Goal: Task Accomplishment & Management: Manage account settings

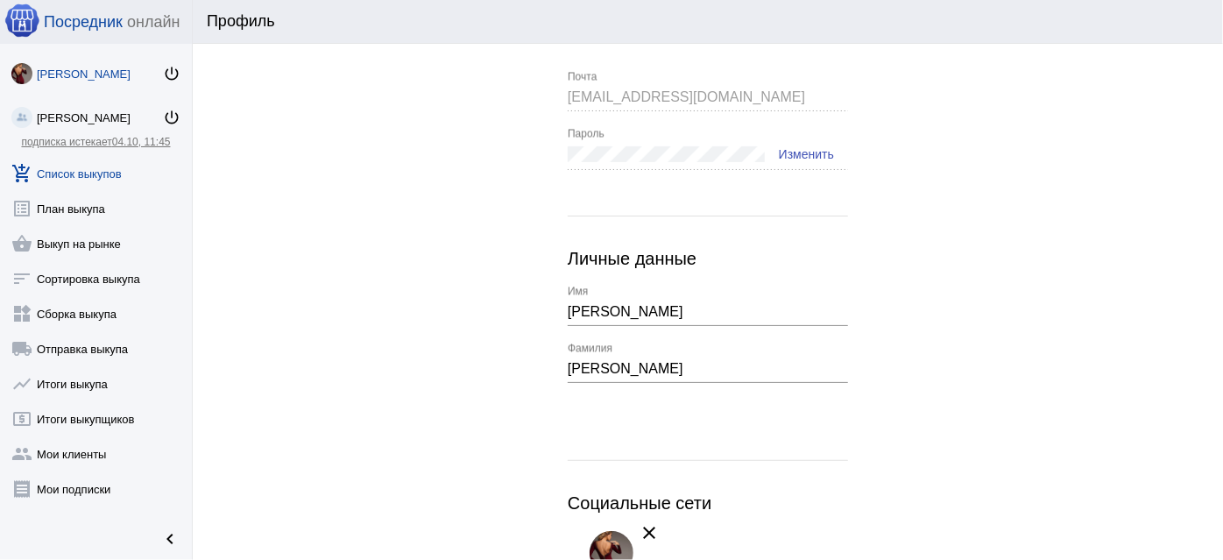
click at [70, 172] on link "add_shopping_cart Список выкупов" at bounding box center [96, 169] width 192 height 35
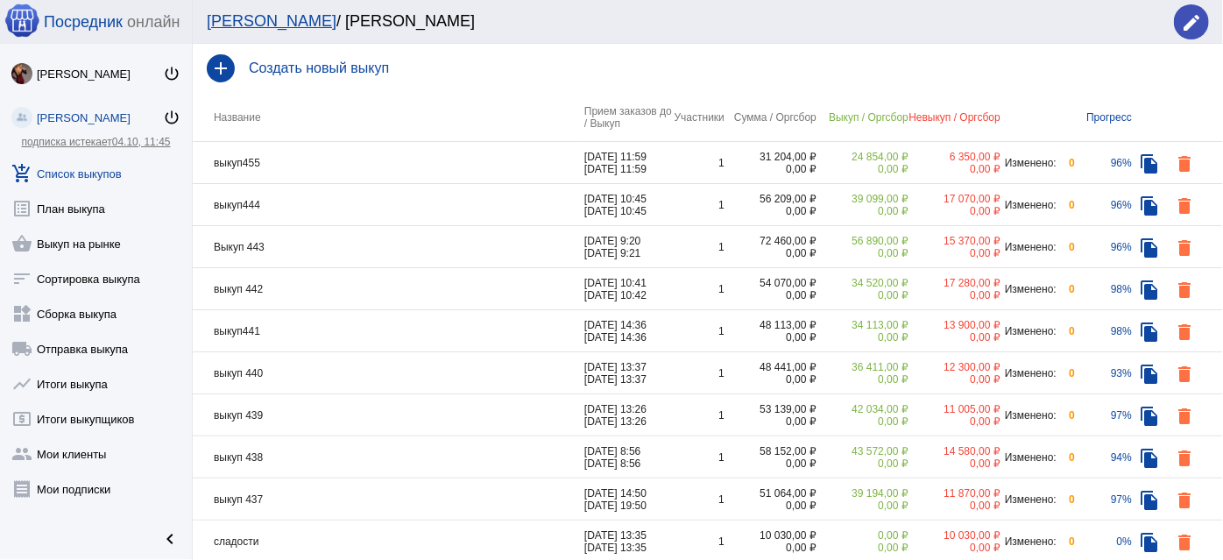
click at [364, 150] on td "выкуп455" at bounding box center [388, 163] width 391 height 42
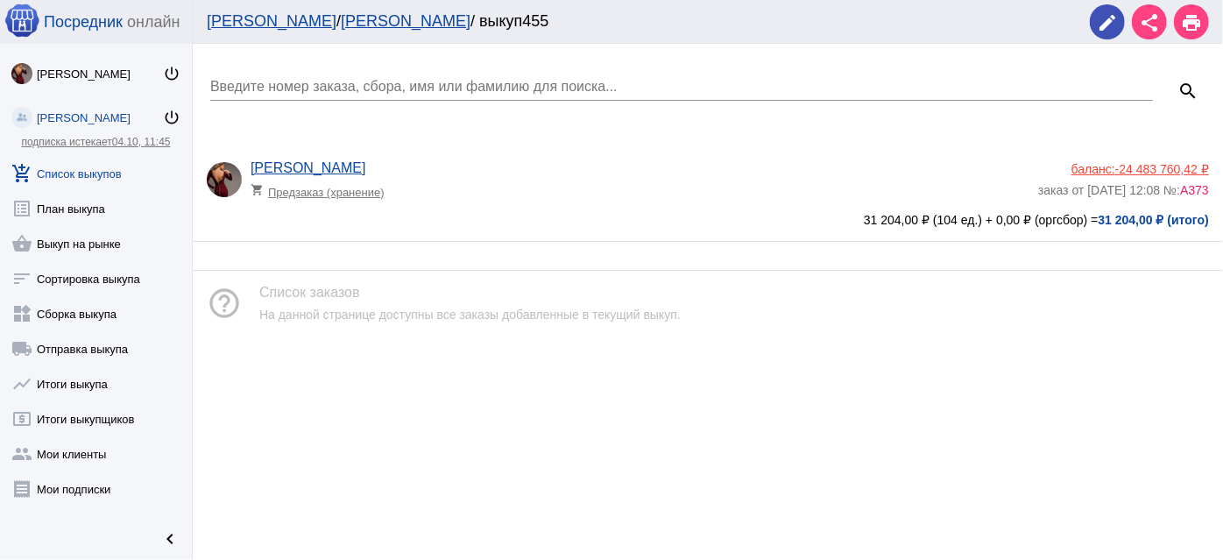
click at [514, 197] on app-delivery-type "shopping_cart Предзаказ (хранение)" at bounding box center [639, 187] width 779 height 23
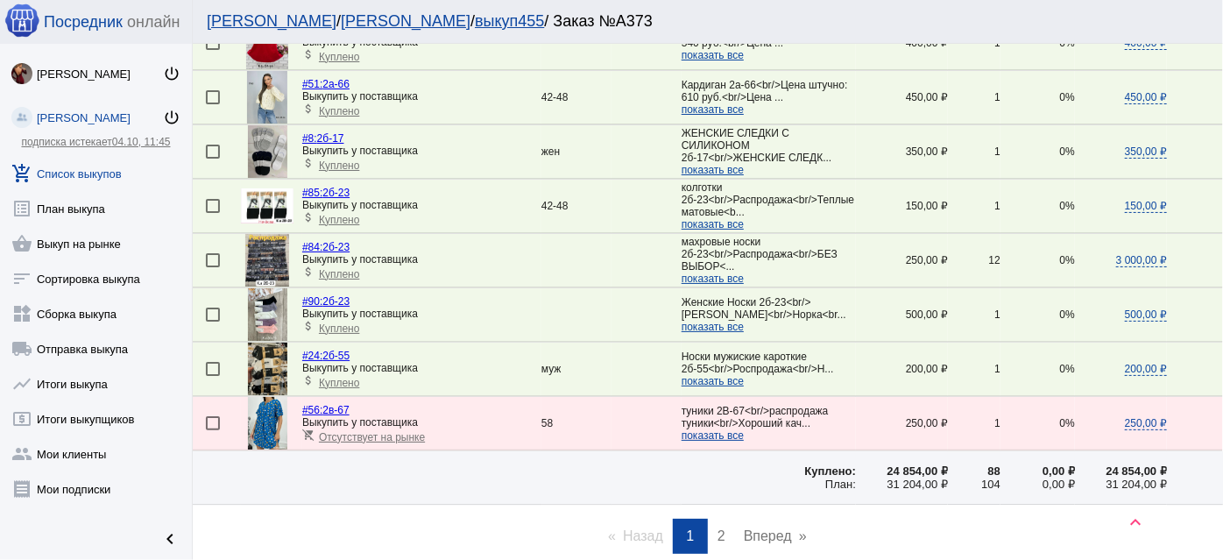
scroll to position [2569, 0]
